Goal: Transaction & Acquisition: Download file/media

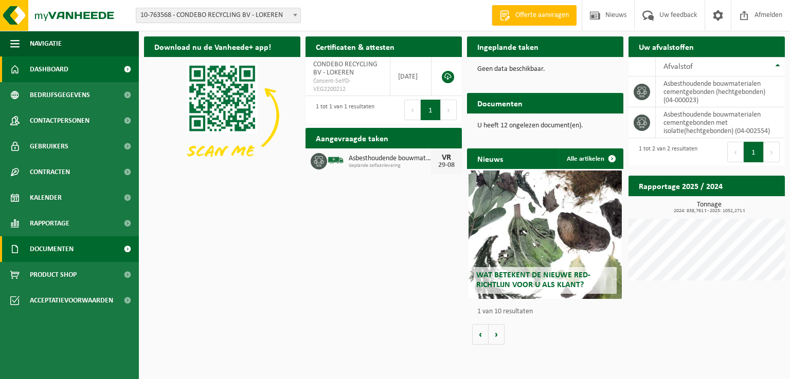
click at [46, 246] on span "Documenten" at bounding box center [52, 250] width 44 height 26
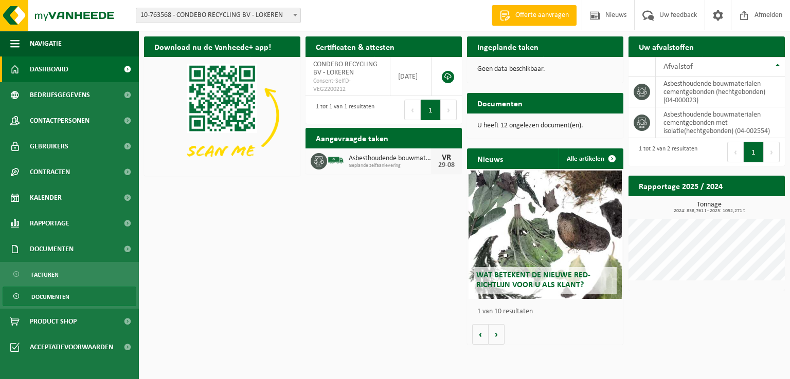
click at [51, 293] on span "Documenten" at bounding box center [50, 297] width 38 height 20
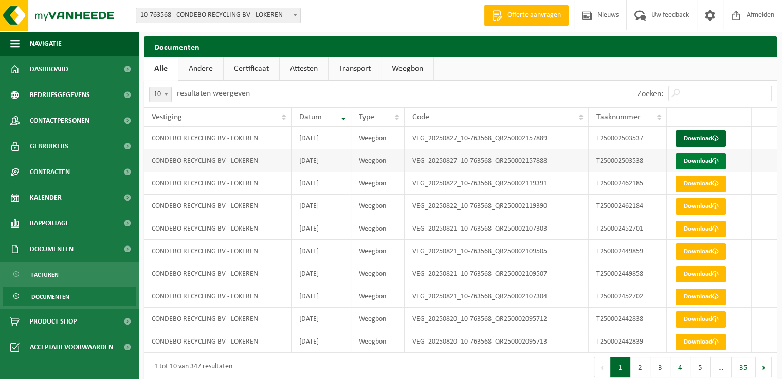
click at [705, 164] on link "Download" at bounding box center [701, 161] width 50 height 16
click at [683, 138] on link "Download" at bounding box center [701, 139] width 50 height 16
